Goal: Transaction & Acquisition: Book appointment/travel/reservation

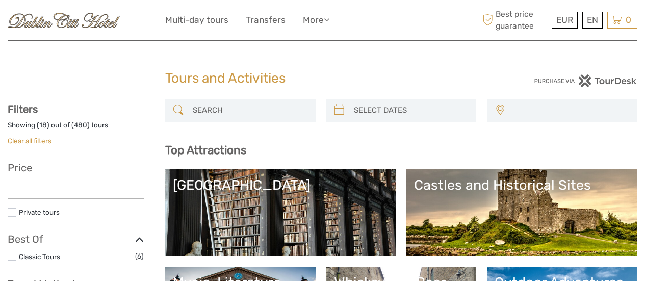
select select
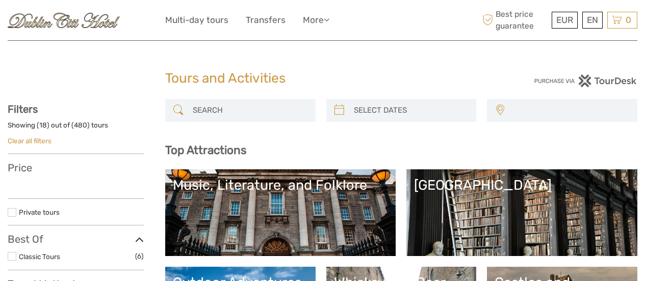
select select
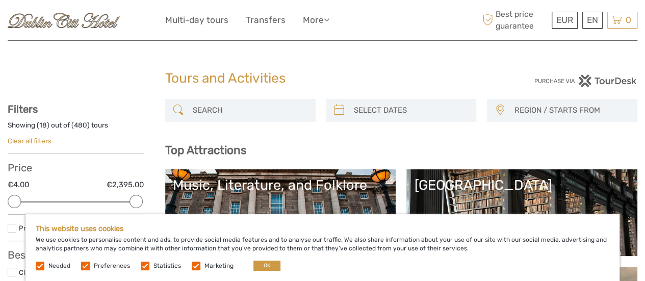
click at [393, 72] on h1 "Tours and Activities" at bounding box center [322, 78] width 315 height 16
